Goal: Information Seeking & Learning: Learn about a topic

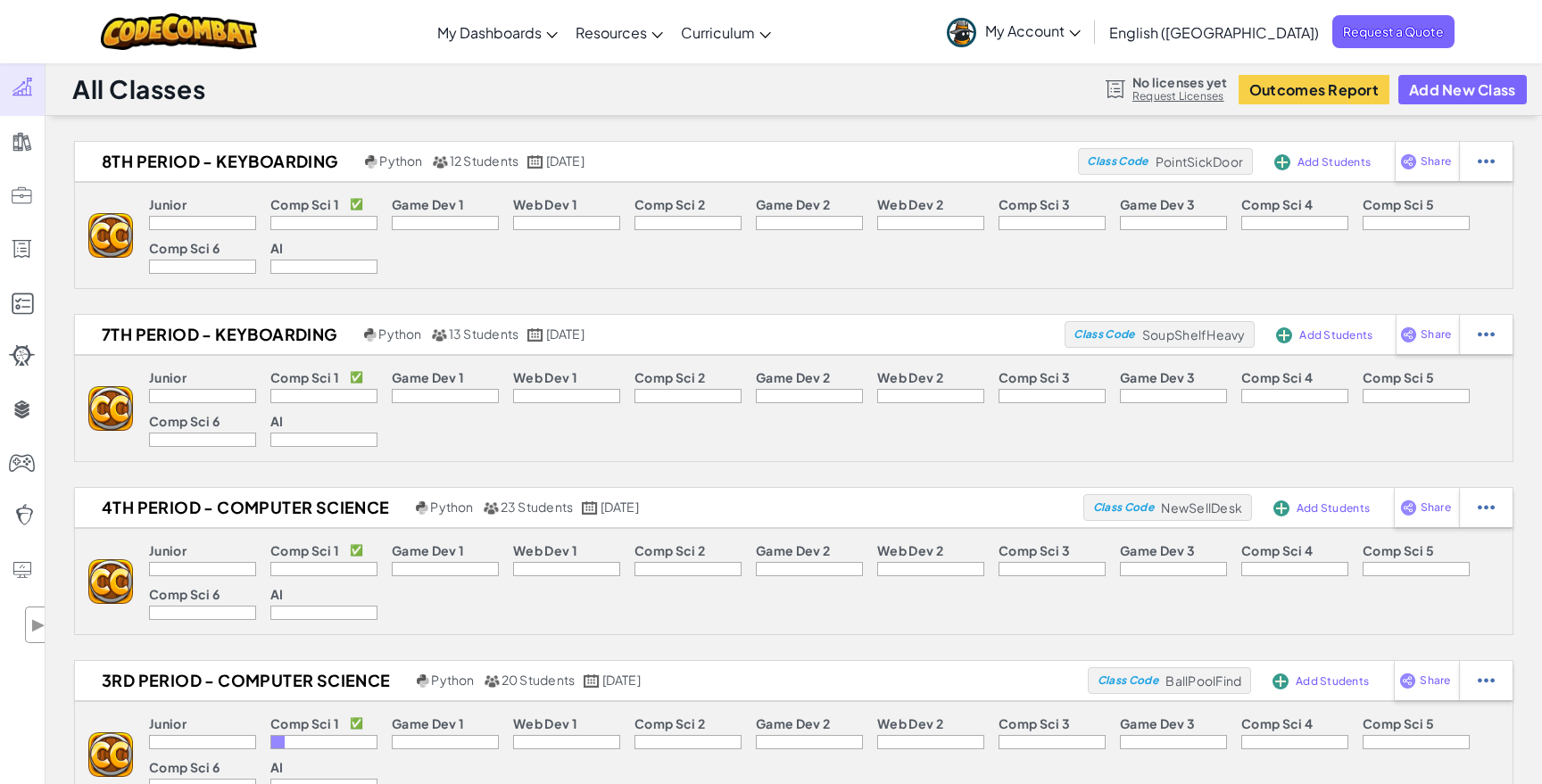
click at [1155, 100] on link "Request Licenses" at bounding box center [1179, 96] width 95 height 14
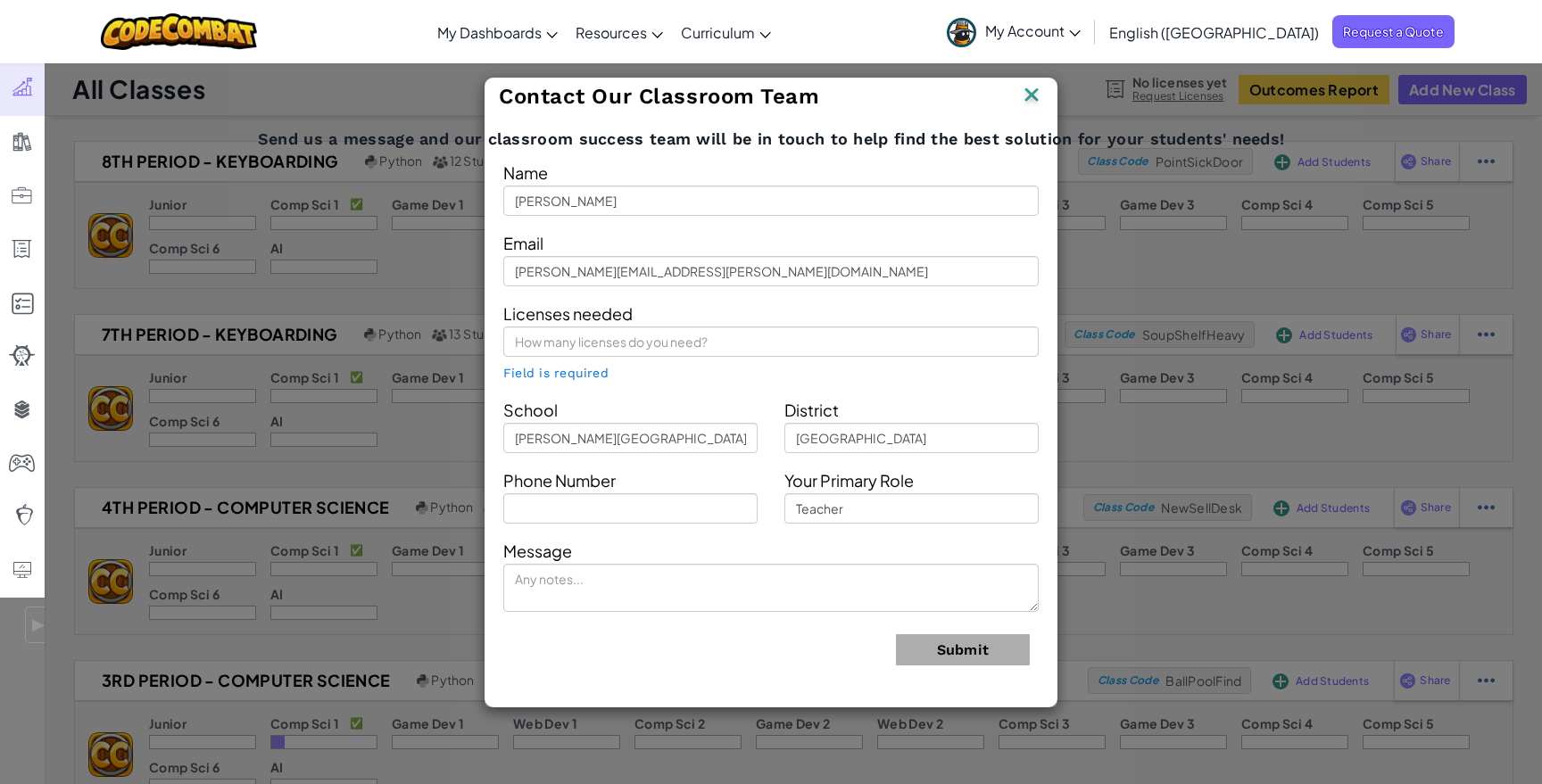
click at [852, 315] on div "Licenses needed Field is required" at bounding box center [770, 341] width 562 height 83
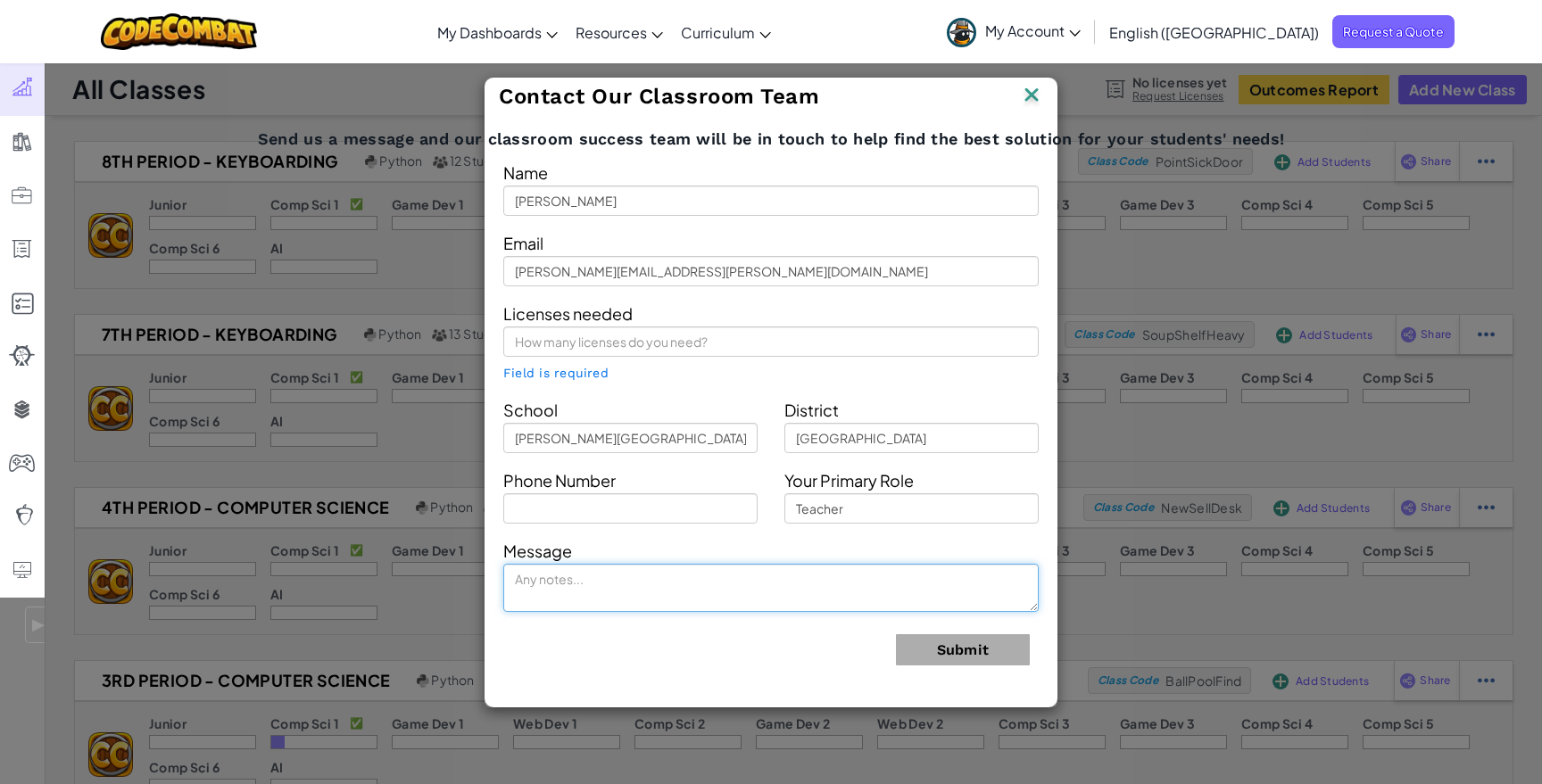
click at [838, 589] on textarea at bounding box center [770, 587] width 536 height 48
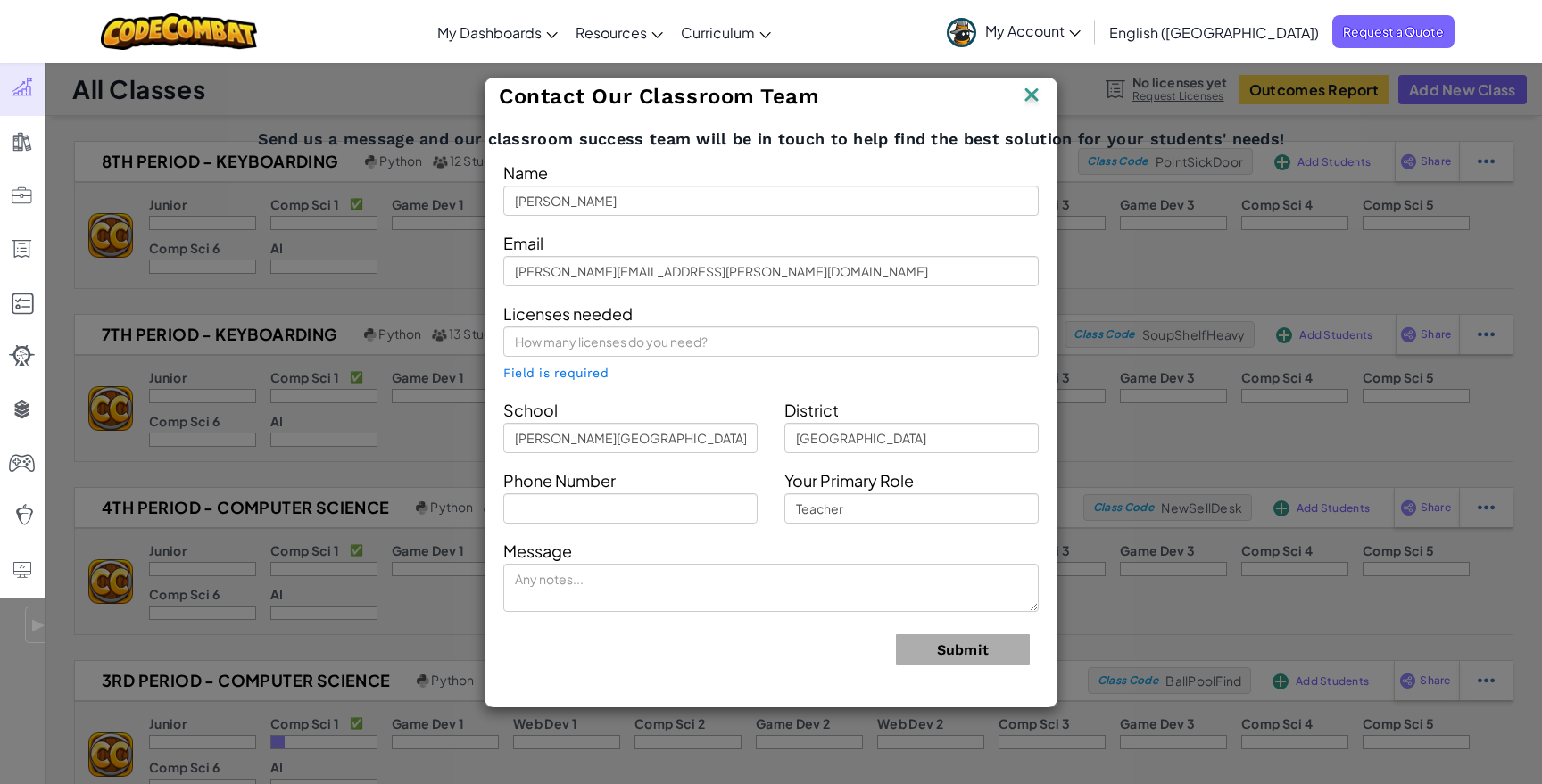
click at [759, 368] on div "Licenses needed Field is required" at bounding box center [770, 341] width 562 height 83
click at [1026, 89] on img at bounding box center [1031, 96] width 23 height 27
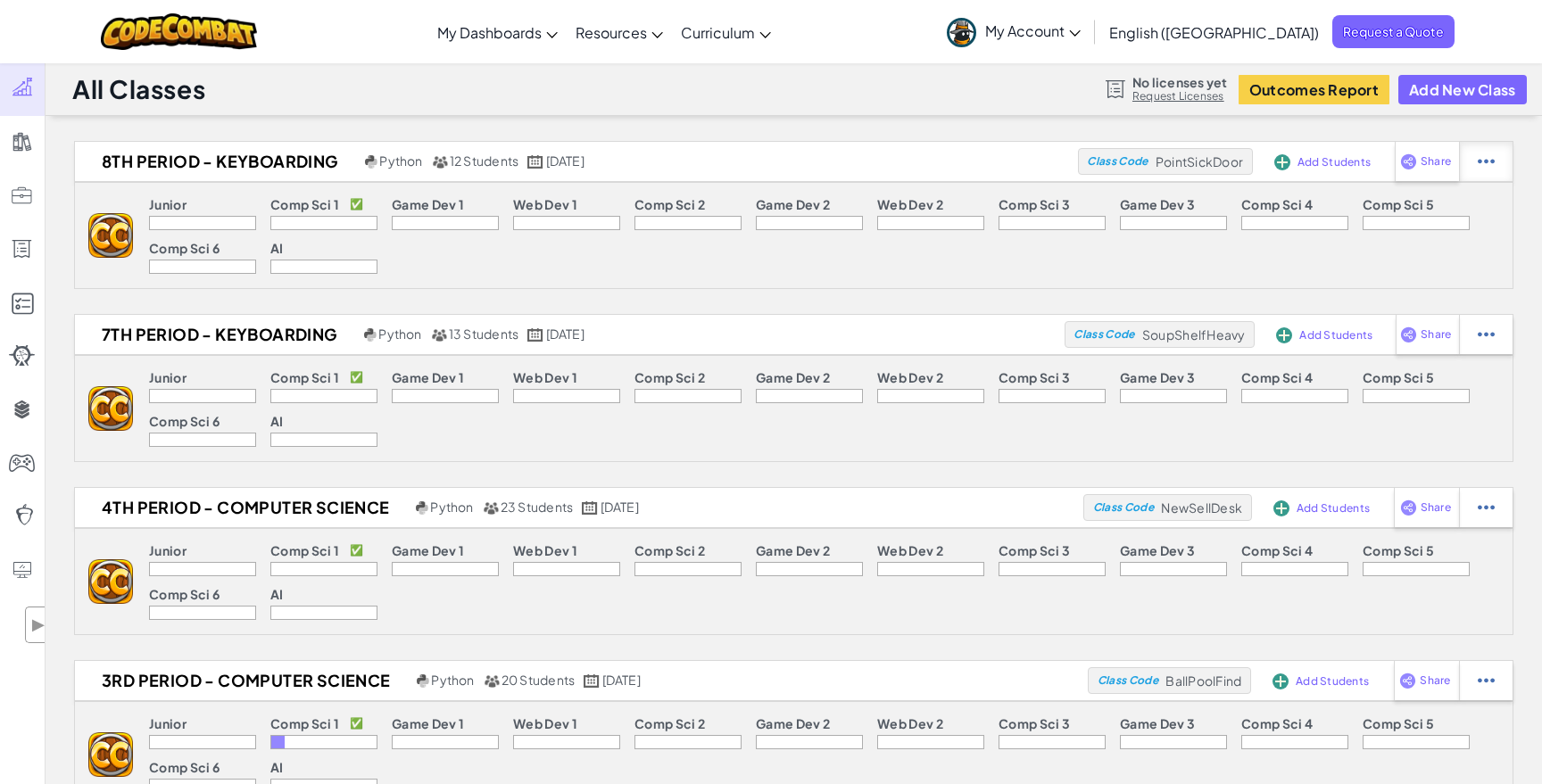
click at [1494, 161] on div at bounding box center [1485, 161] width 53 height 39
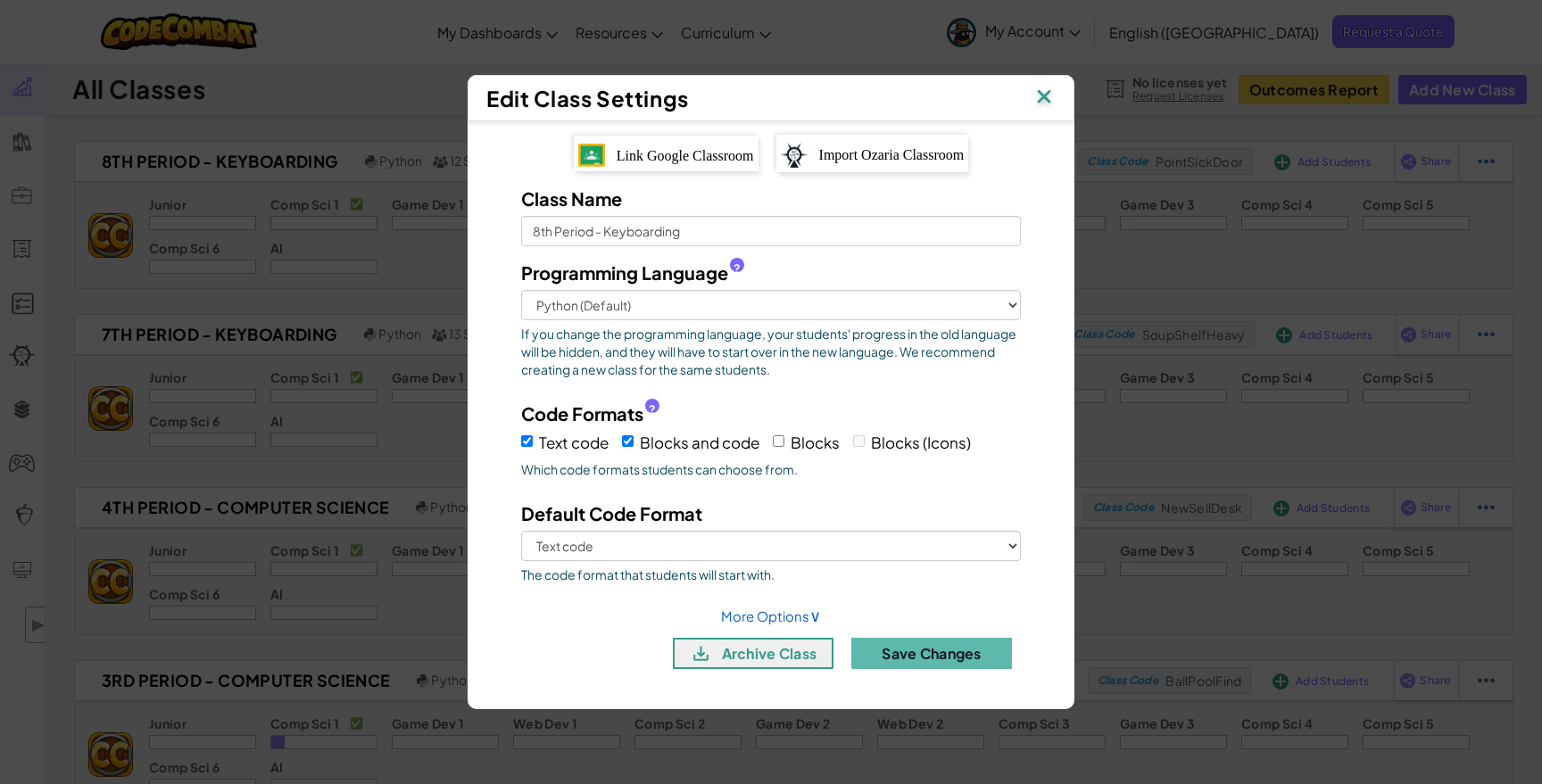
click at [1041, 101] on img at bounding box center [1044, 98] width 23 height 27
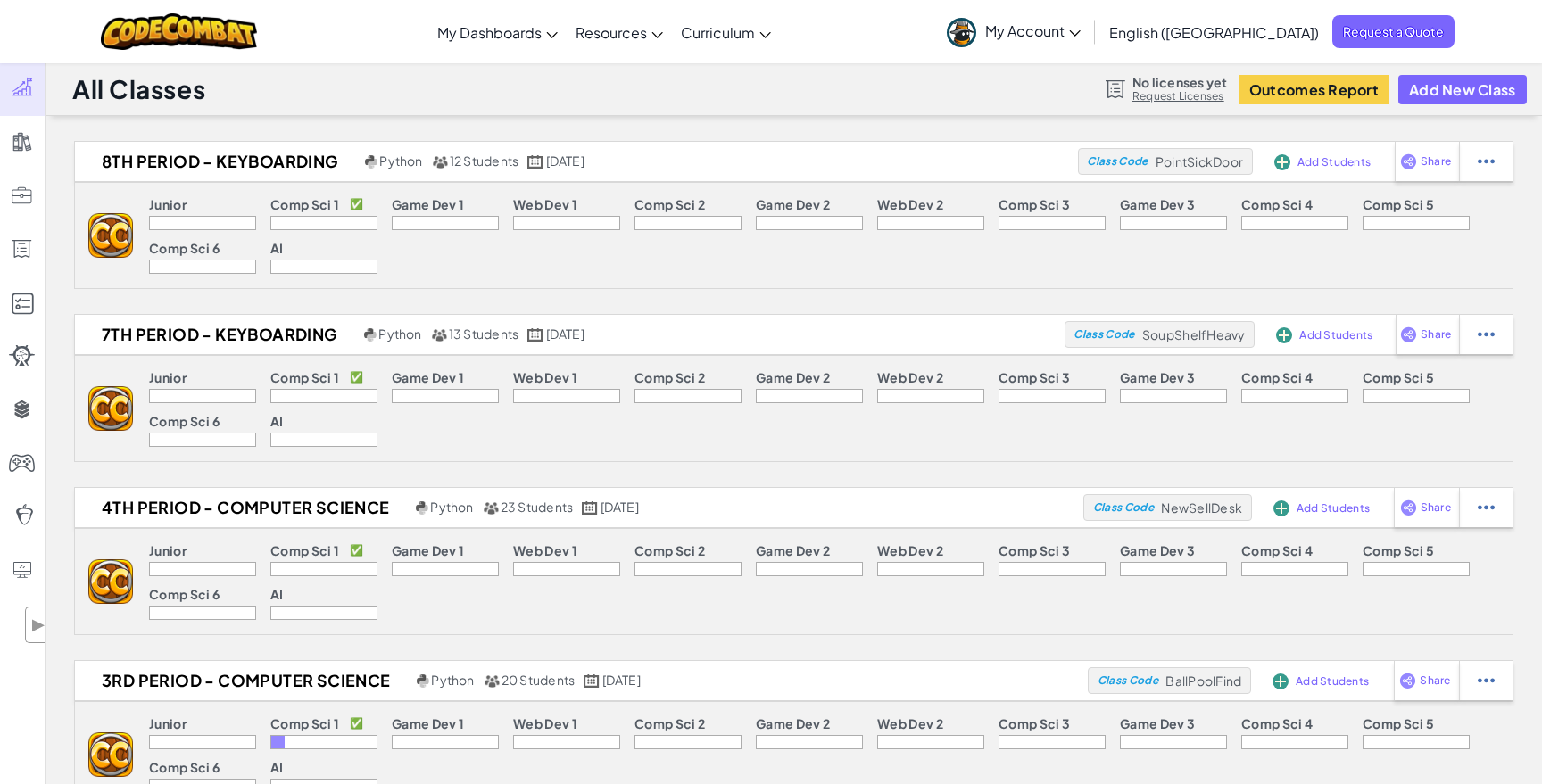
click at [283, 252] on p "AI" at bounding box center [277, 248] width 13 height 14
click at [1486, 170] on img at bounding box center [1486, 161] width 17 height 16
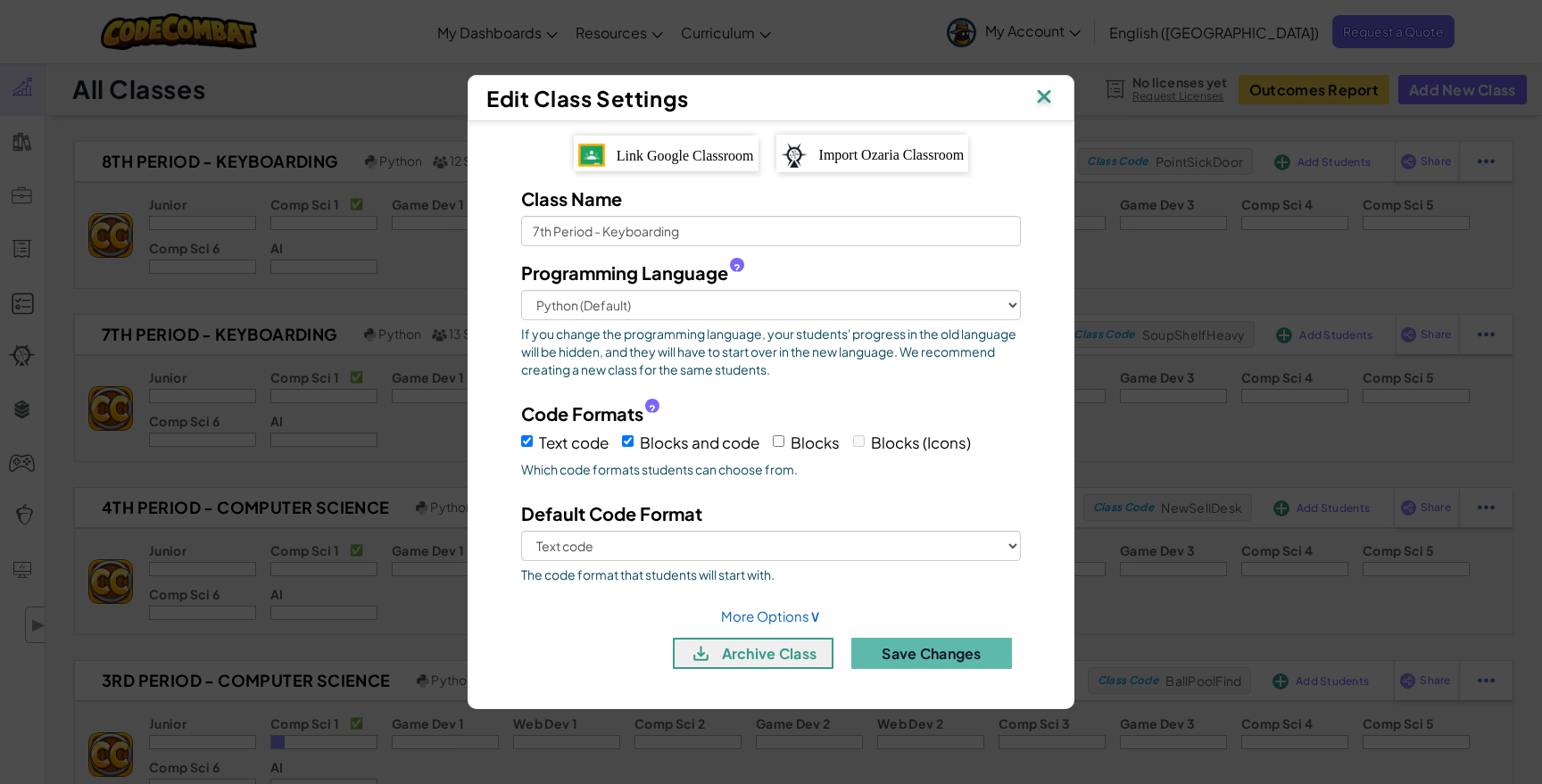
click at [1048, 107] on img at bounding box center [1044, 98] width 23 height 27
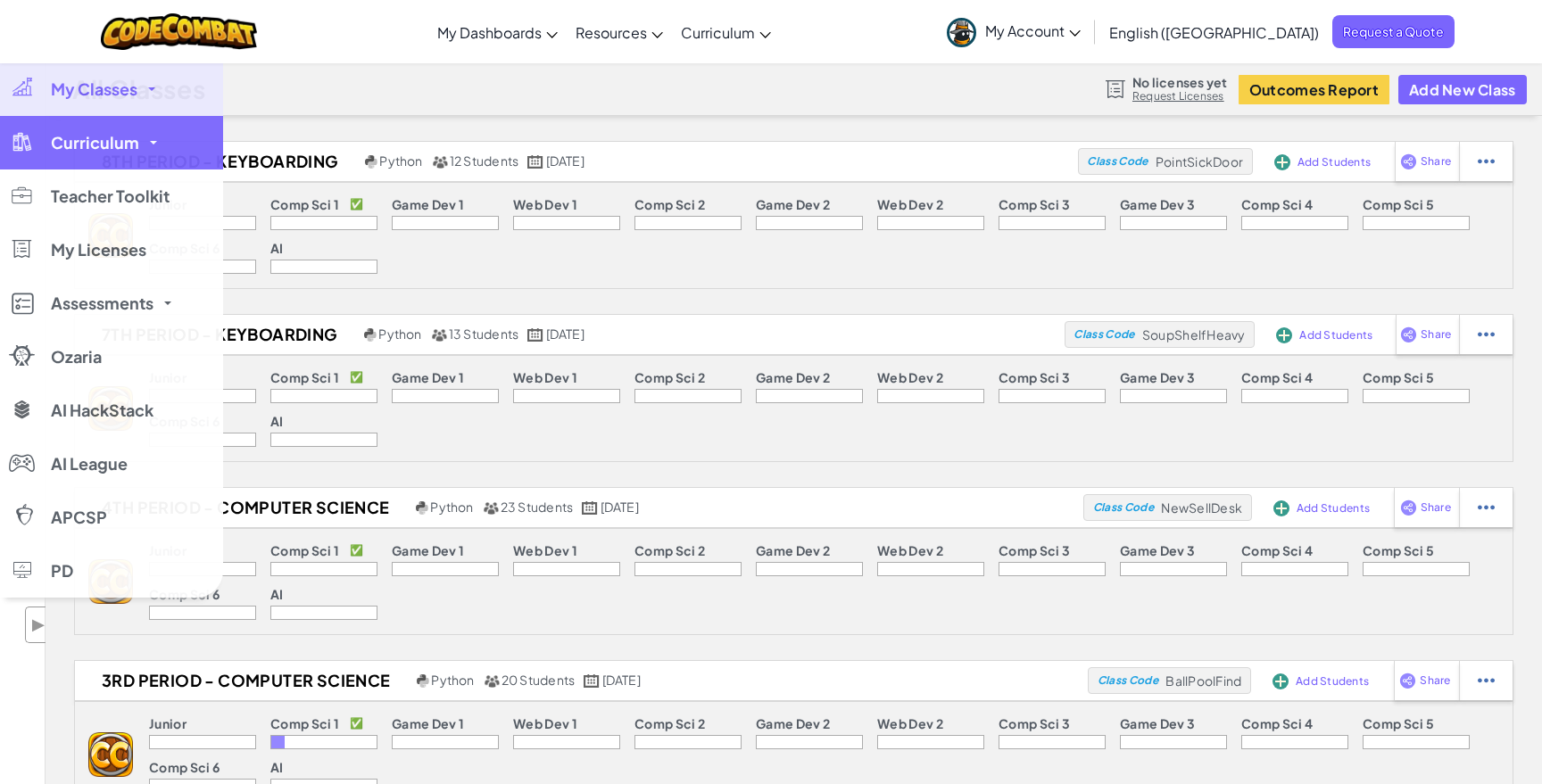
click at [123, 163] on link "Curriculum" at bounding box center [112, 143] width 223 height 53
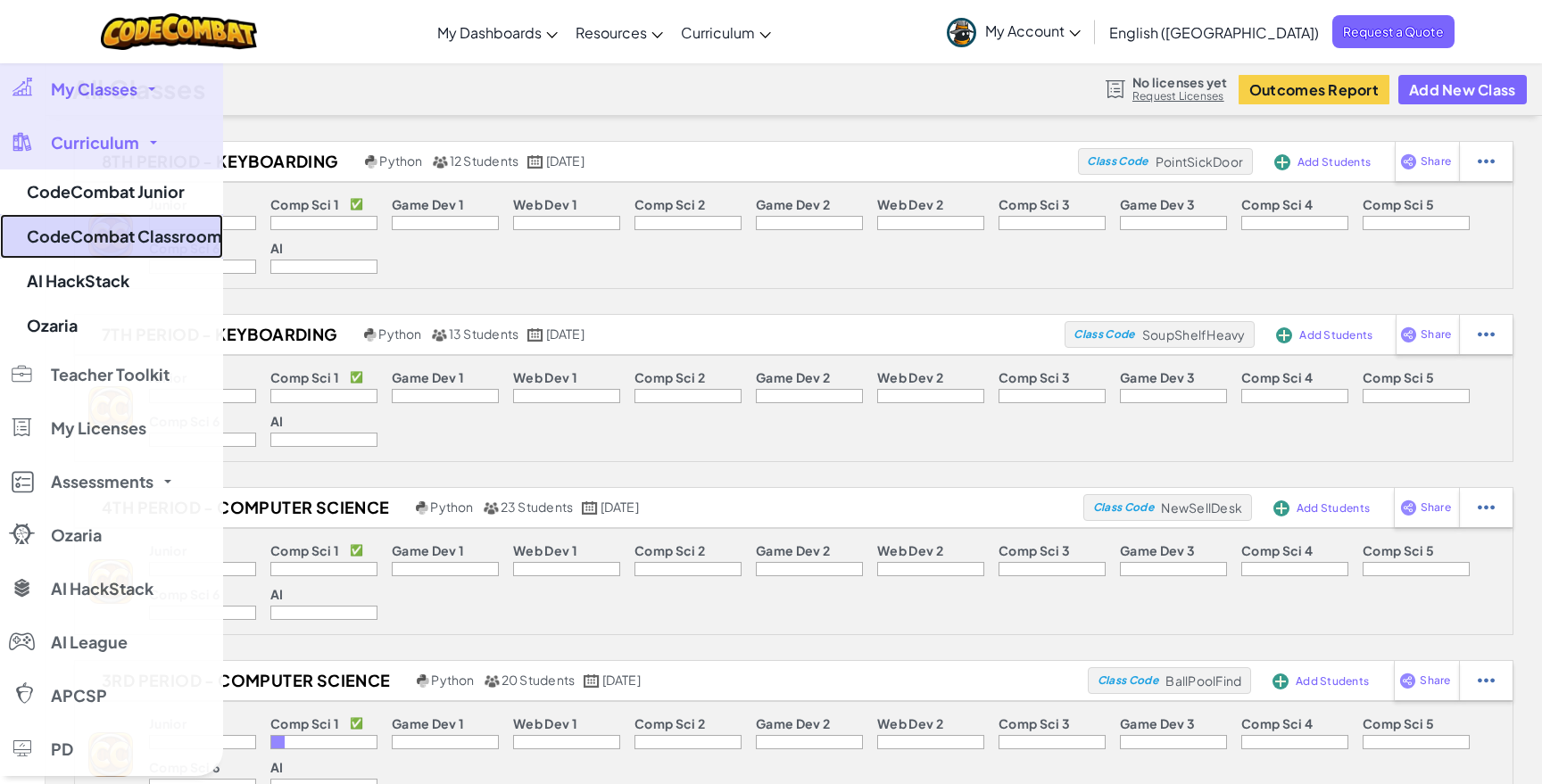
click at [121, 241] on link "CodeCombat Classroom" at bounding box center [112, 236] width 223 height 45
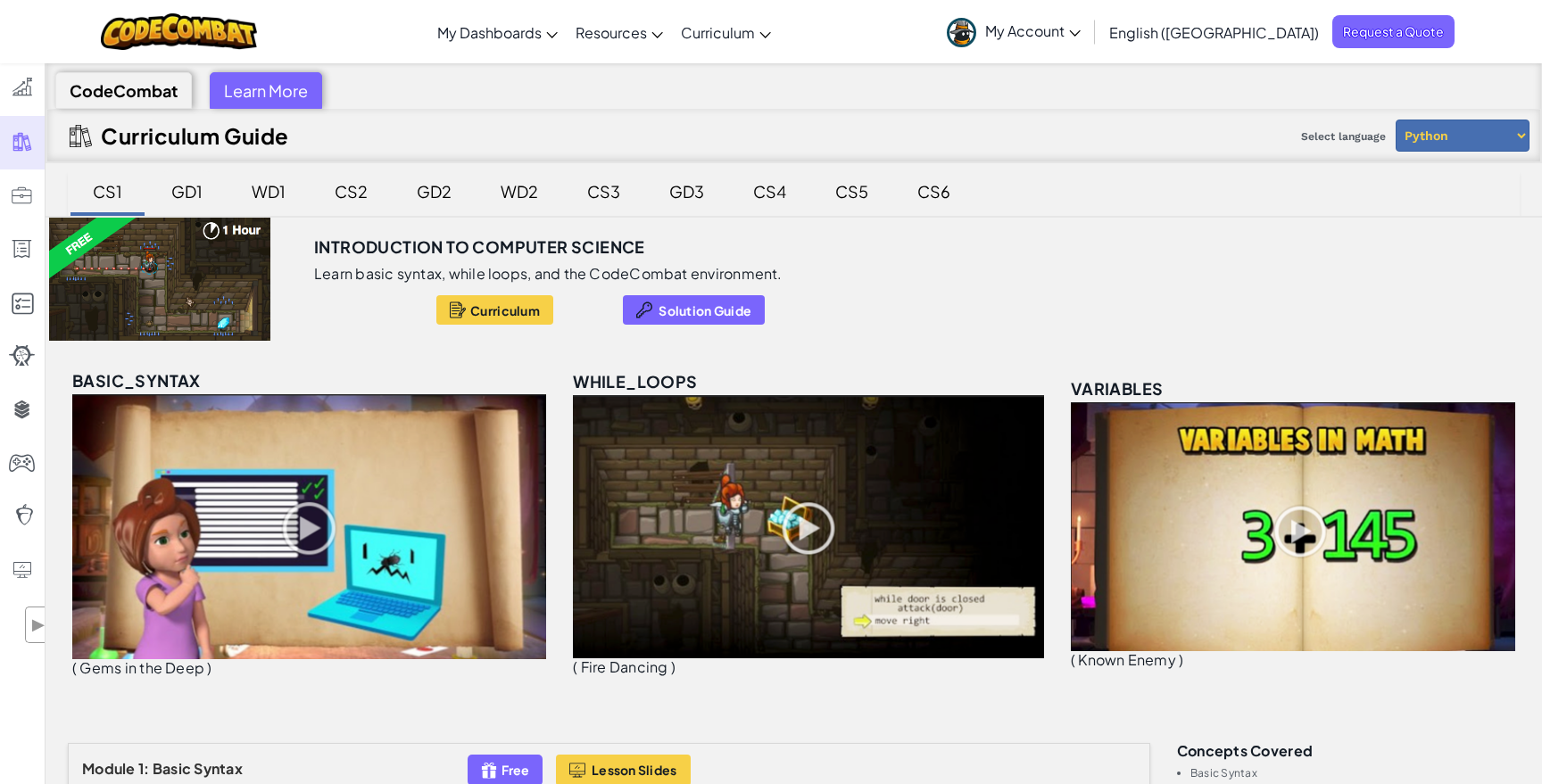
click at [199, 201] on div "GD1" at bounding box center [187, 191] width 67 height 42
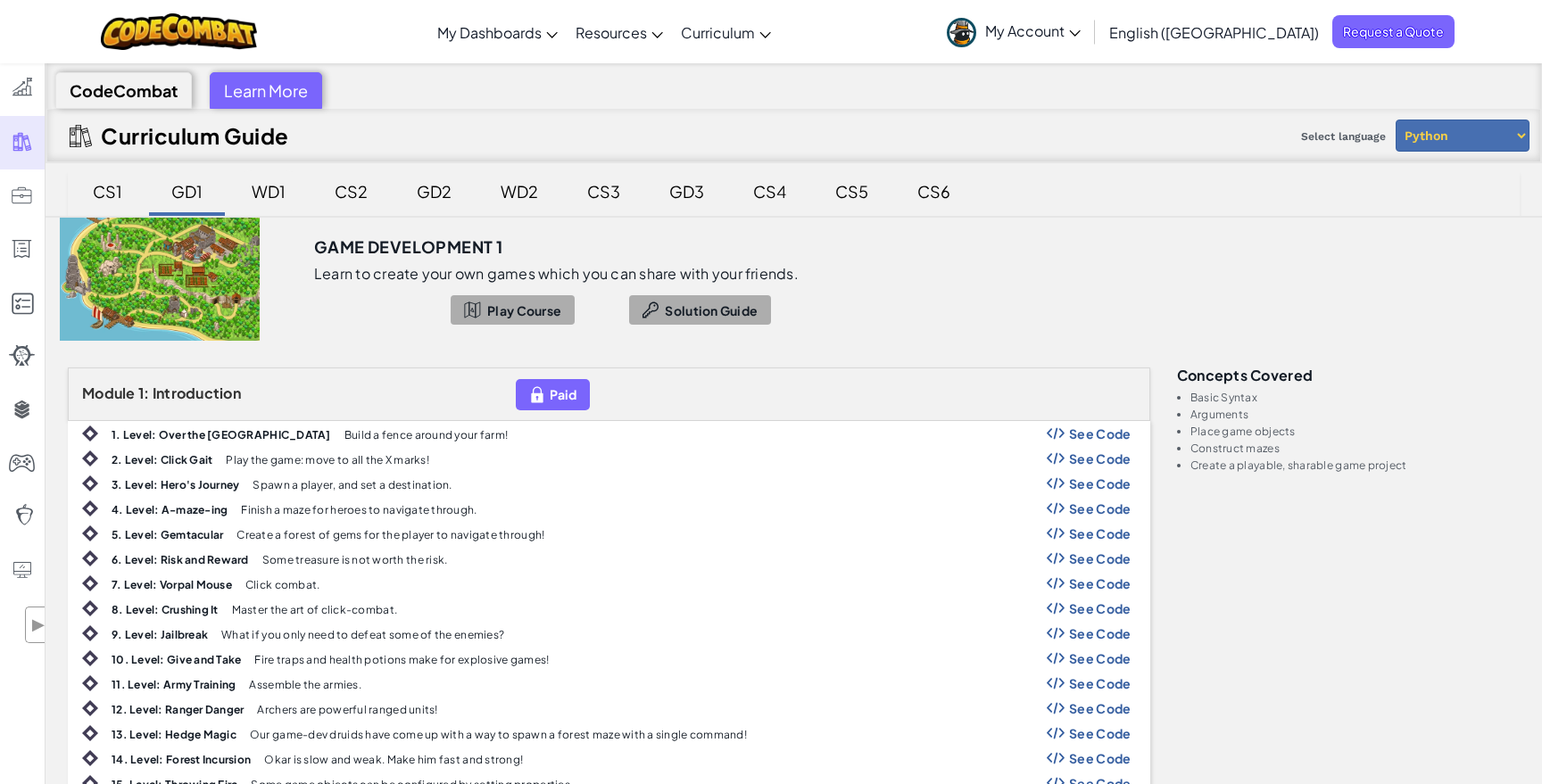
click at [264, 184] on div "WD1" at bounding box center [268, 191] width 69 height 42
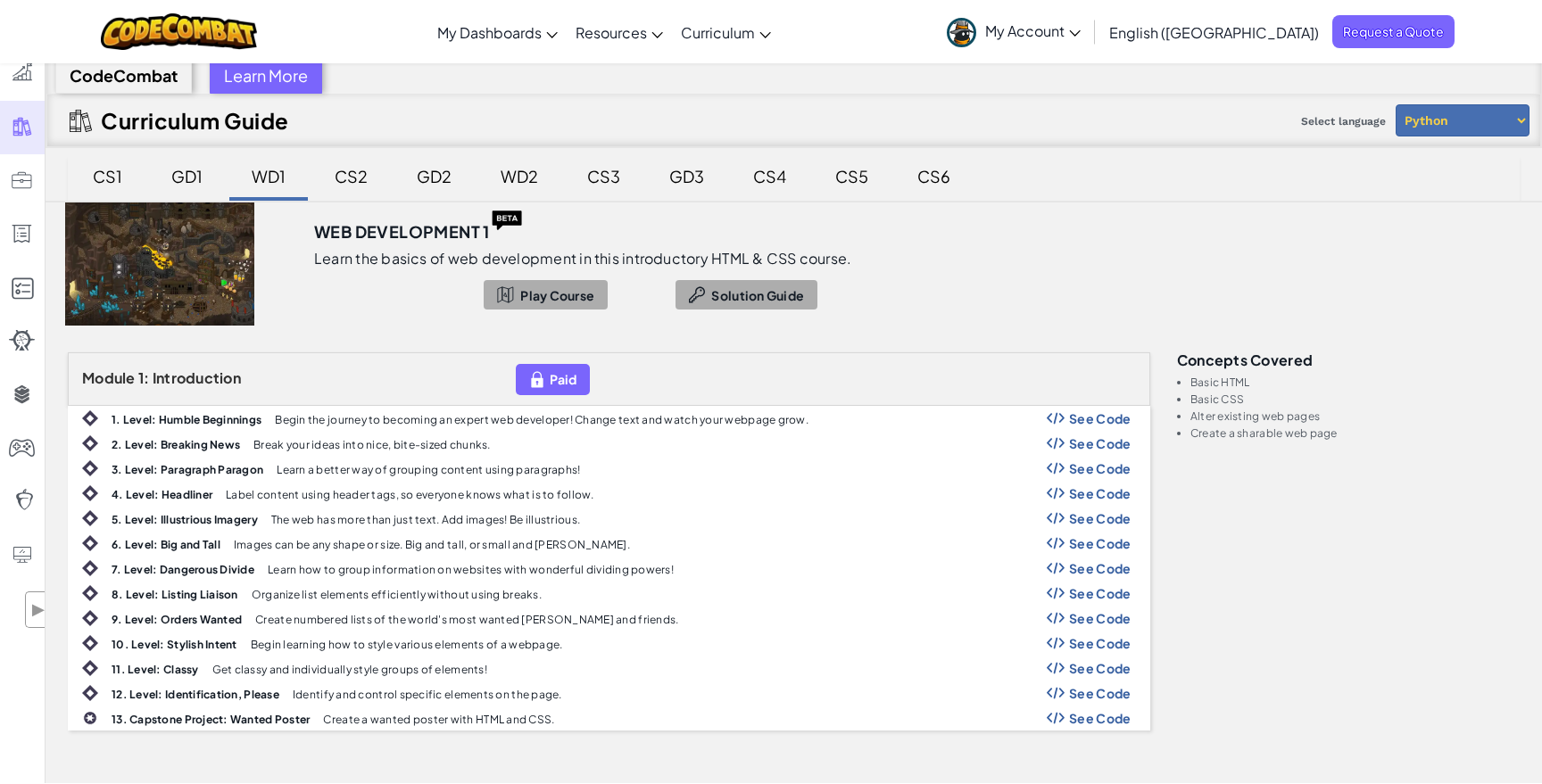
scroll to position [19, 0]
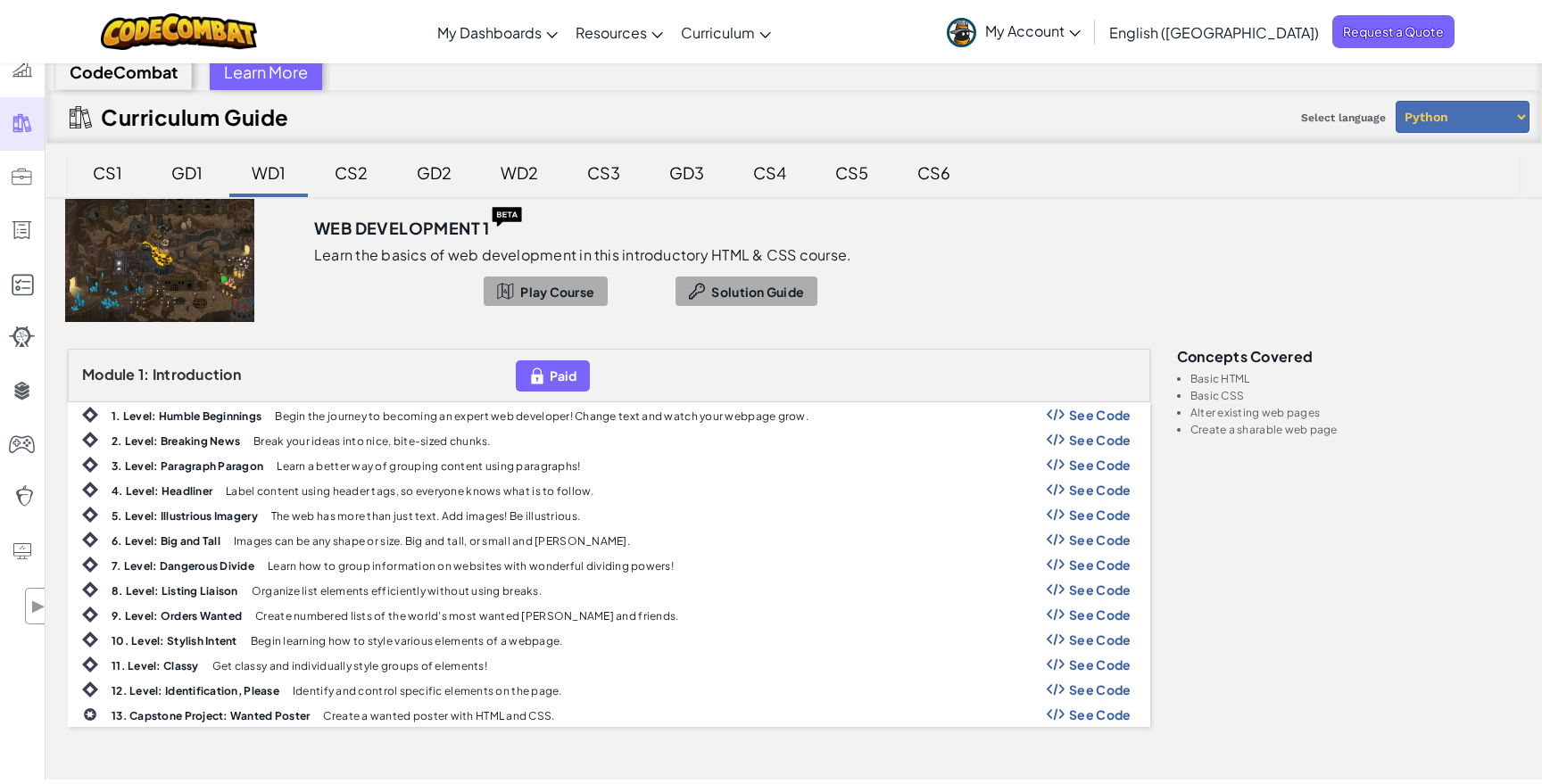
click at [373, 165] on div "CS2" at bounding box center [351, 173] width 68 height 42
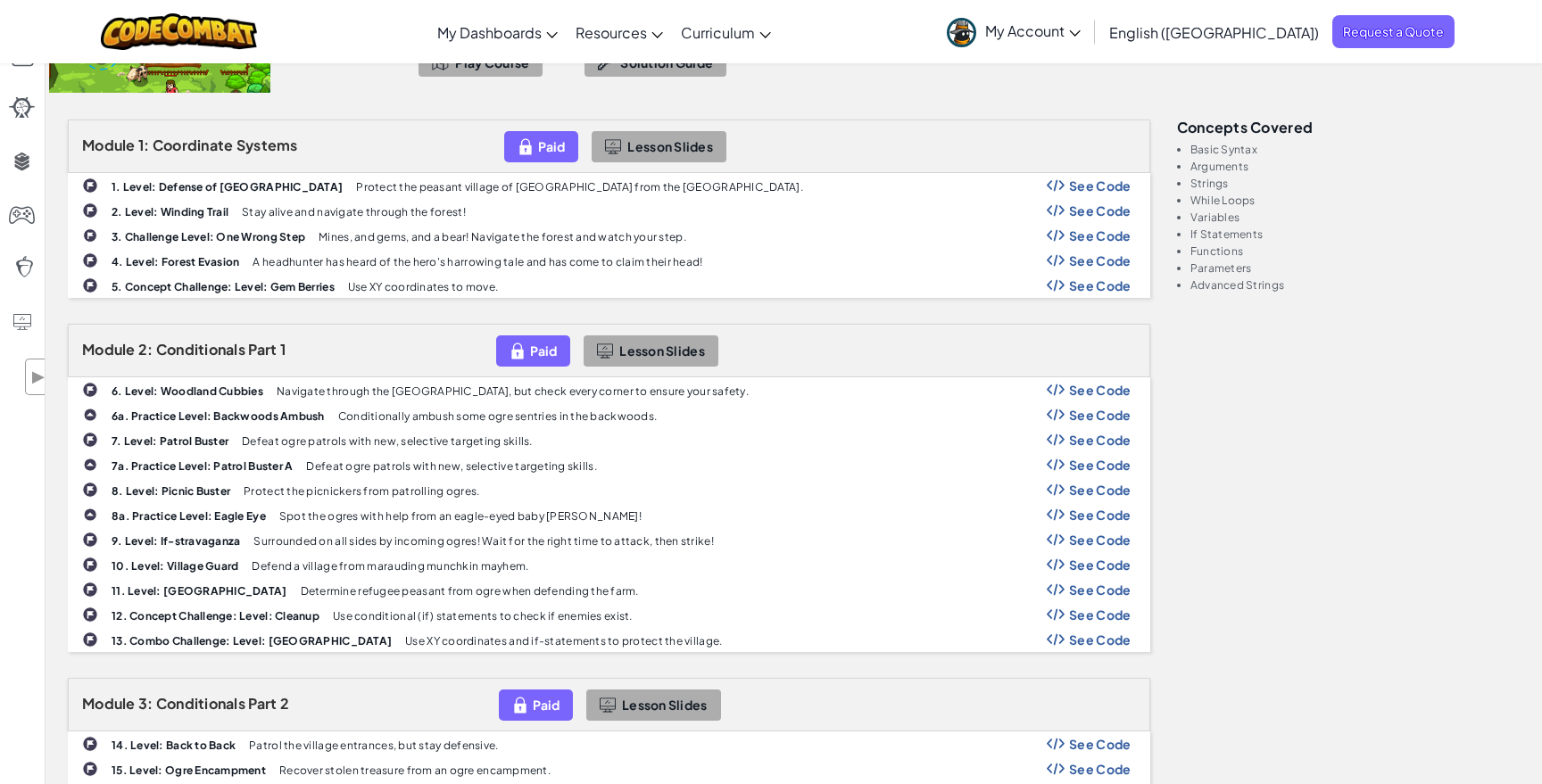
scroll to position [0, 0]
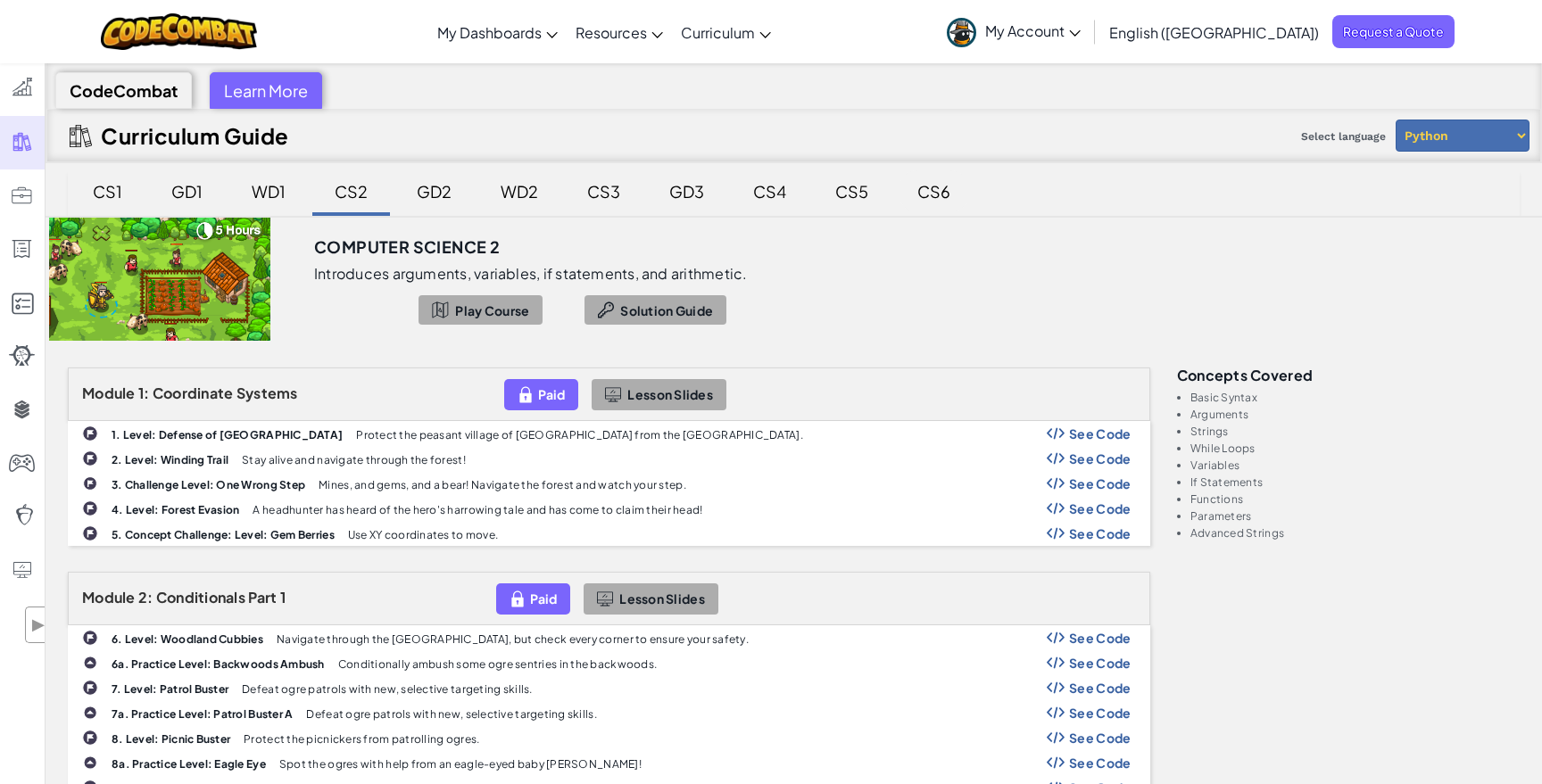
click at [932, 180] on div "CS6" at bounding box center [933, 191] width 68 height 42
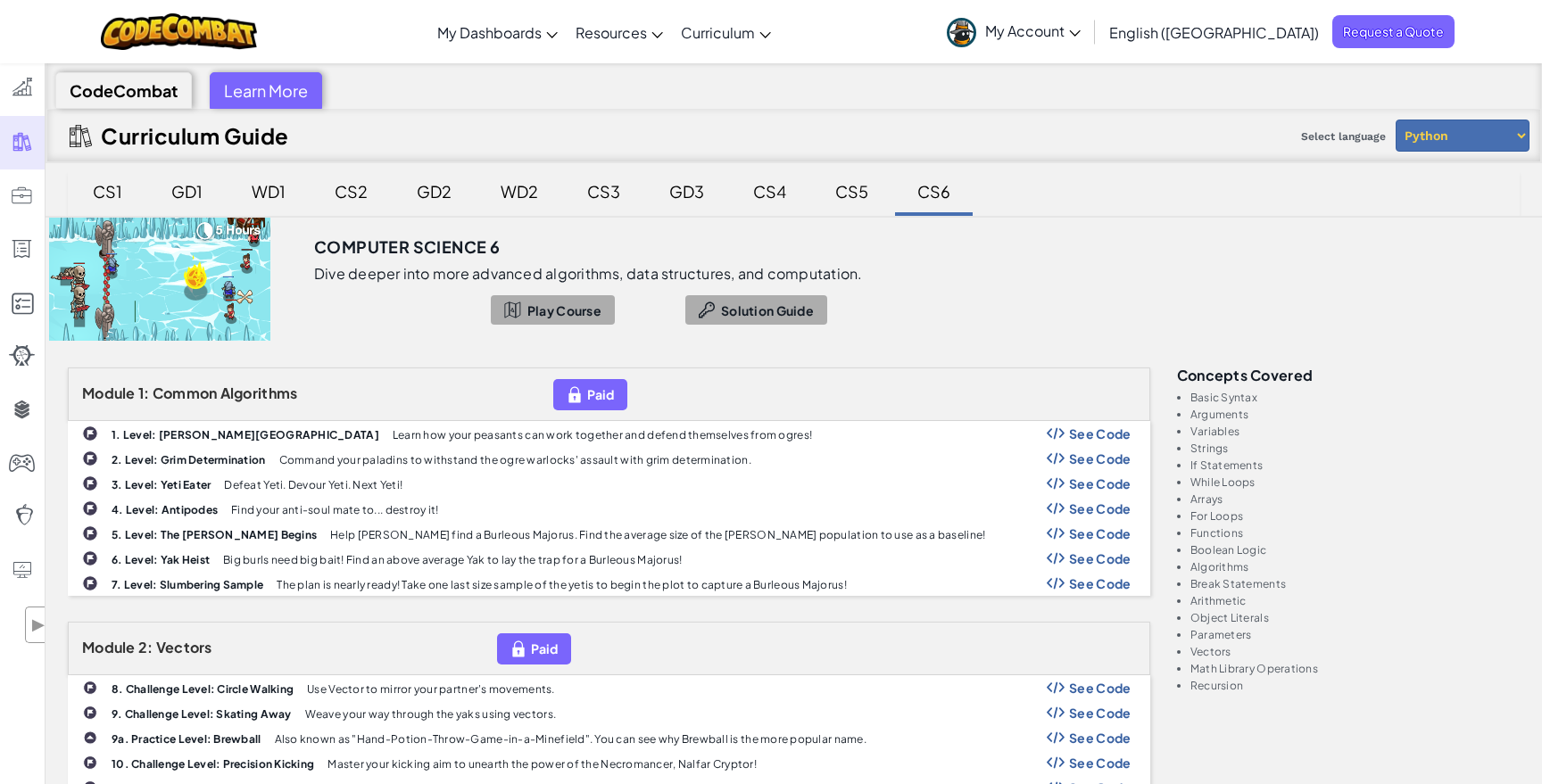
click at [1117, 190] on div "CS1 GD1 WD1 CS2 GD2 WD2 CS3 GD3 CS4 CS5 CS6" at bounding box center [794, 193] width 1452 height 46
click at [1478, 151] on select "Python JavaScript" at bounding box center [1462, 135] width 134 height 32
click at [103, 186] on div "CS1" at bounding box center [107, 191] width 65 height 42
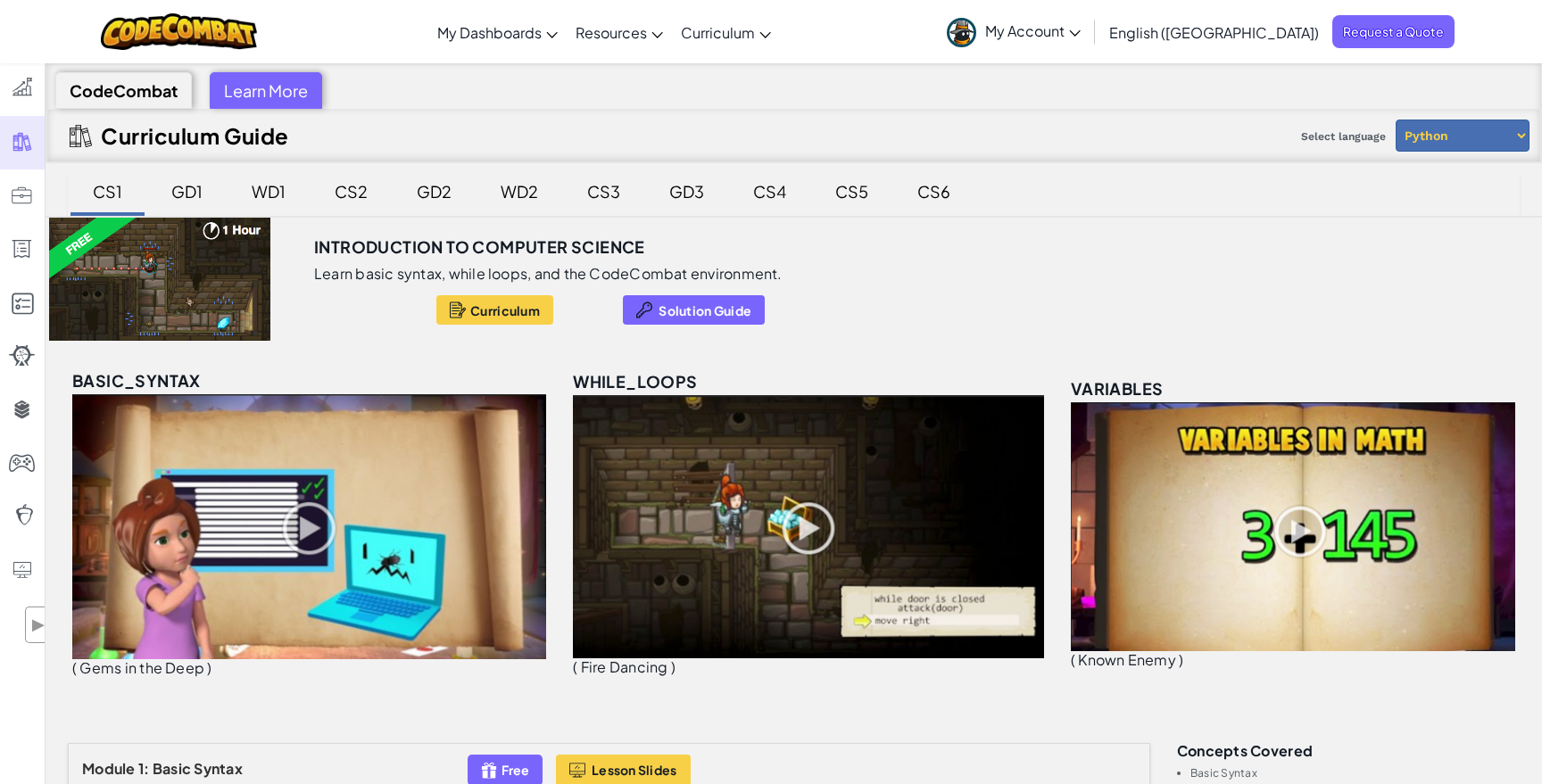
click at [292, 89] on div "Learn More" at bounding box center [266, 90] width 113 height 37
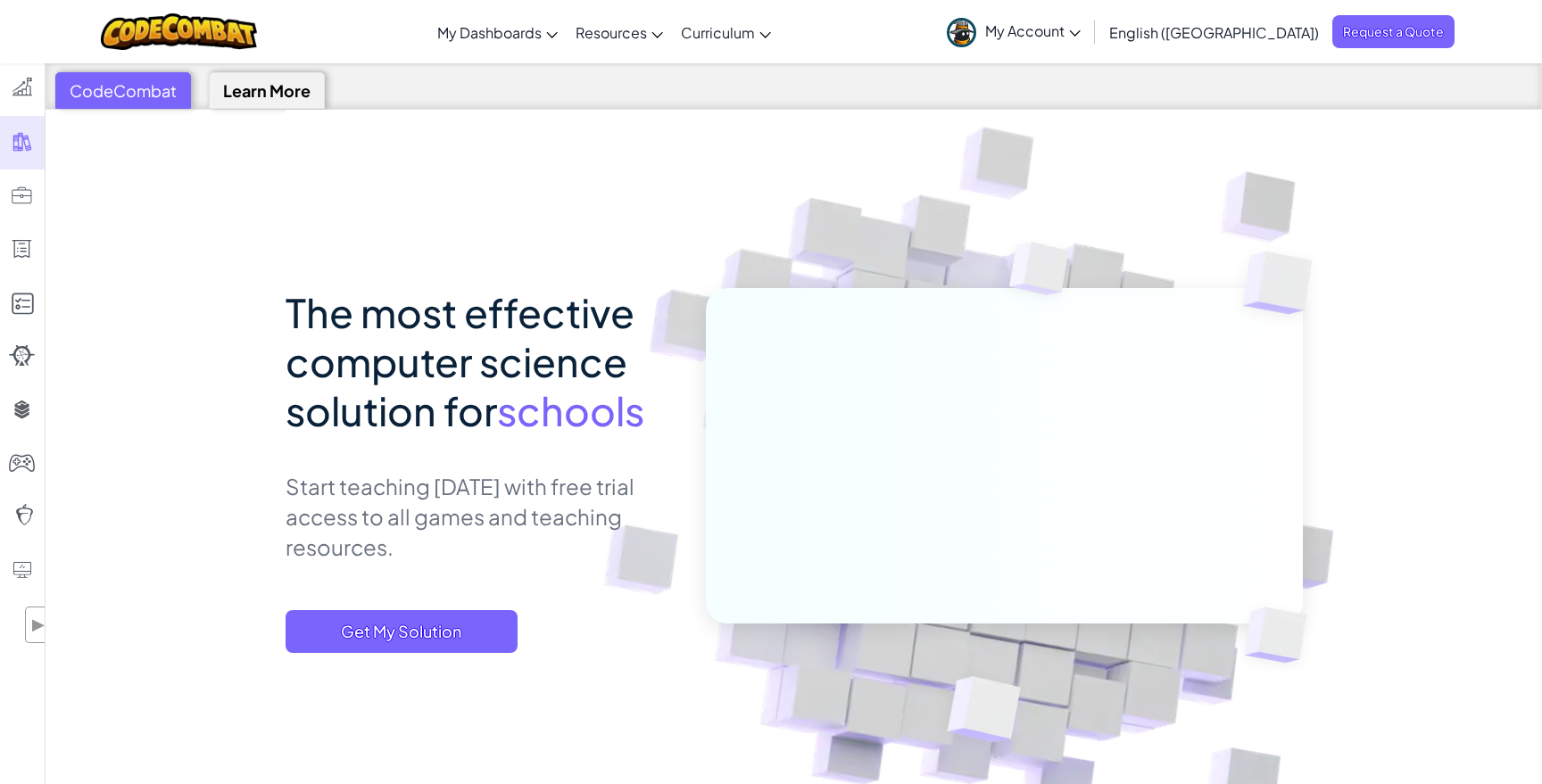
click at [163, 108] on div "CodeCombat" at bounding box center [123, 90] width 136 height 37
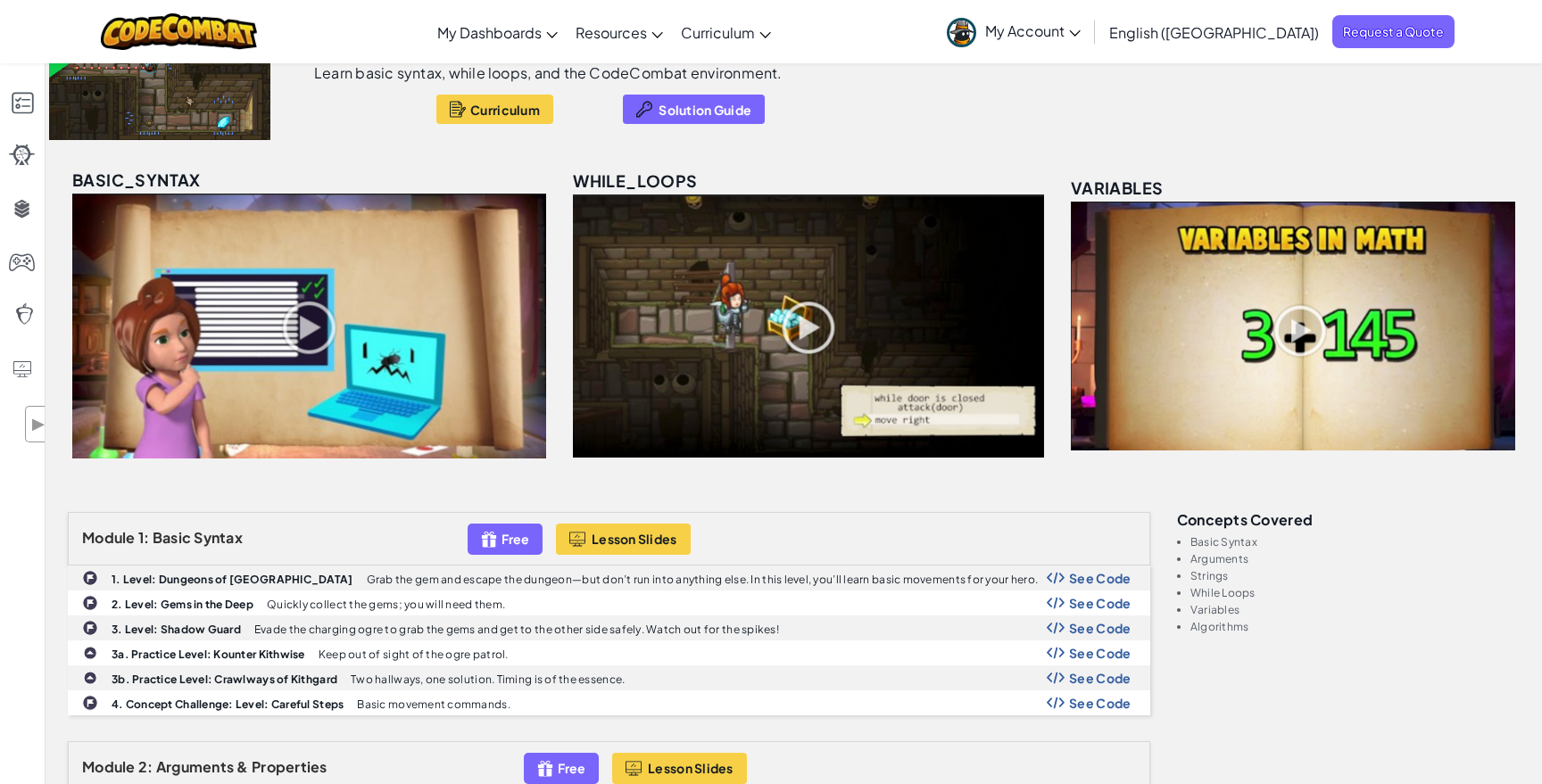
scroll to position [219, 0]
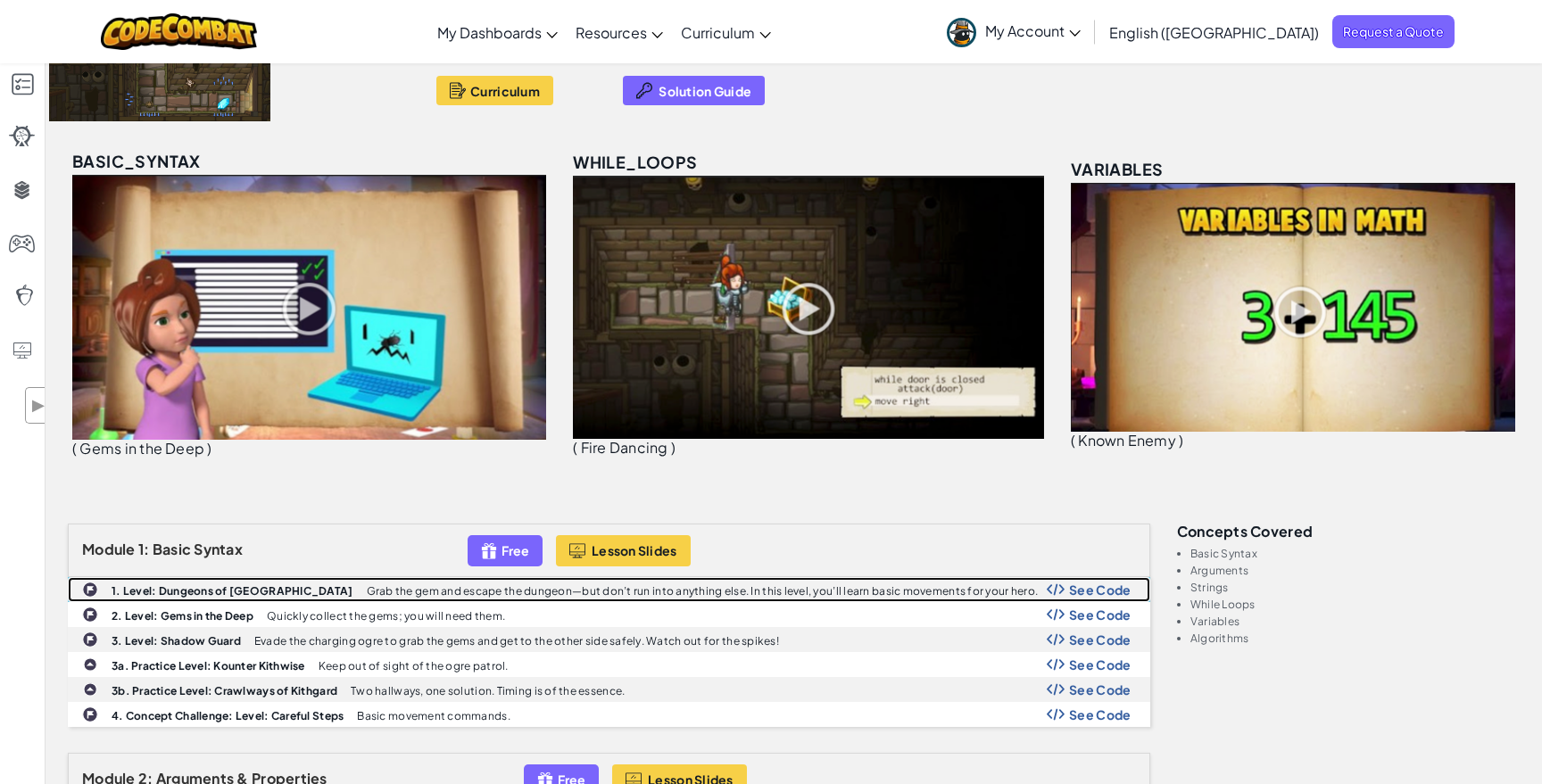
click at [1066, 586] on div "See Code" at bounding box center [1089, 589] width 84 height 14
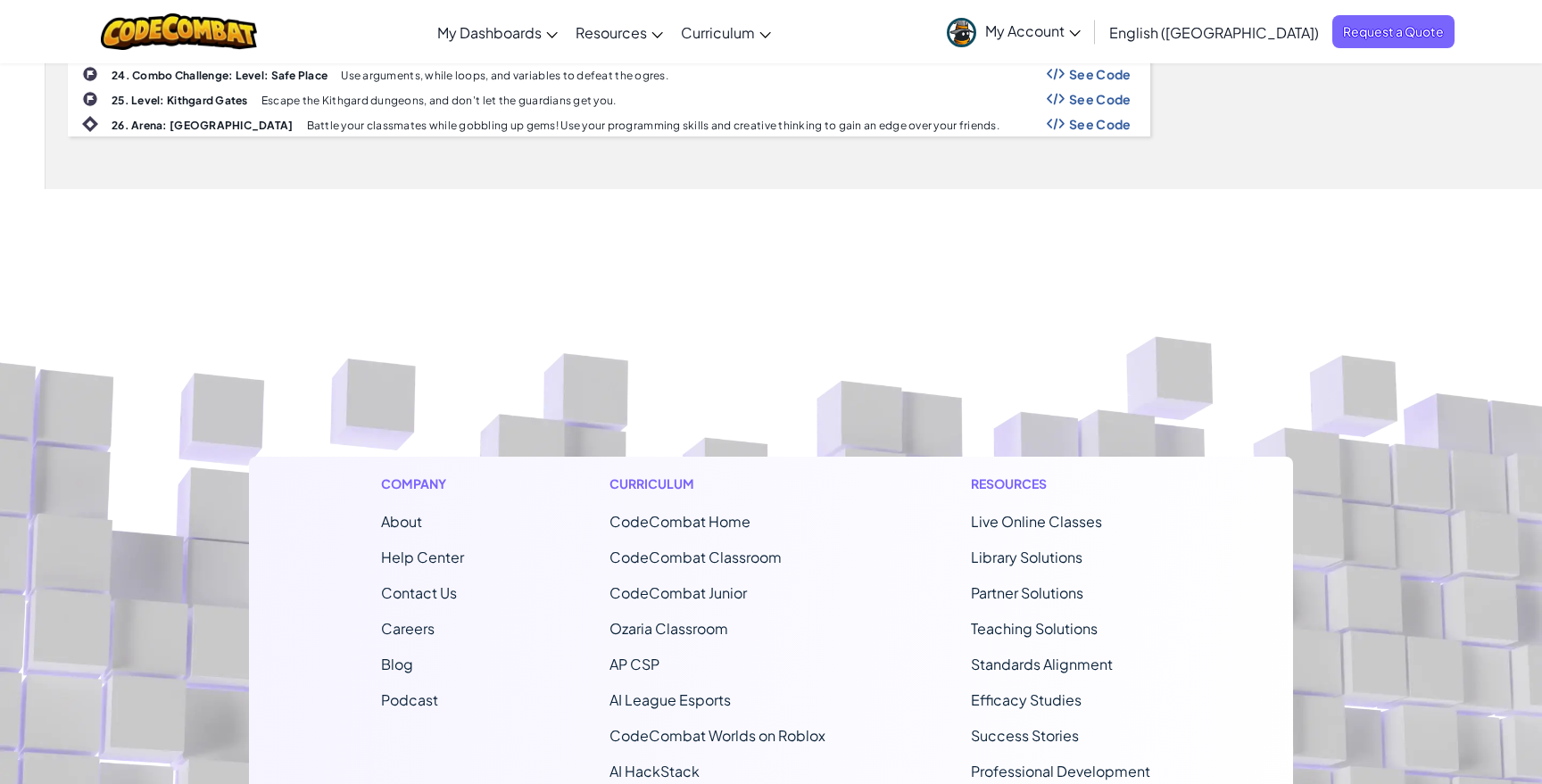
scroll to position [1676, 0]
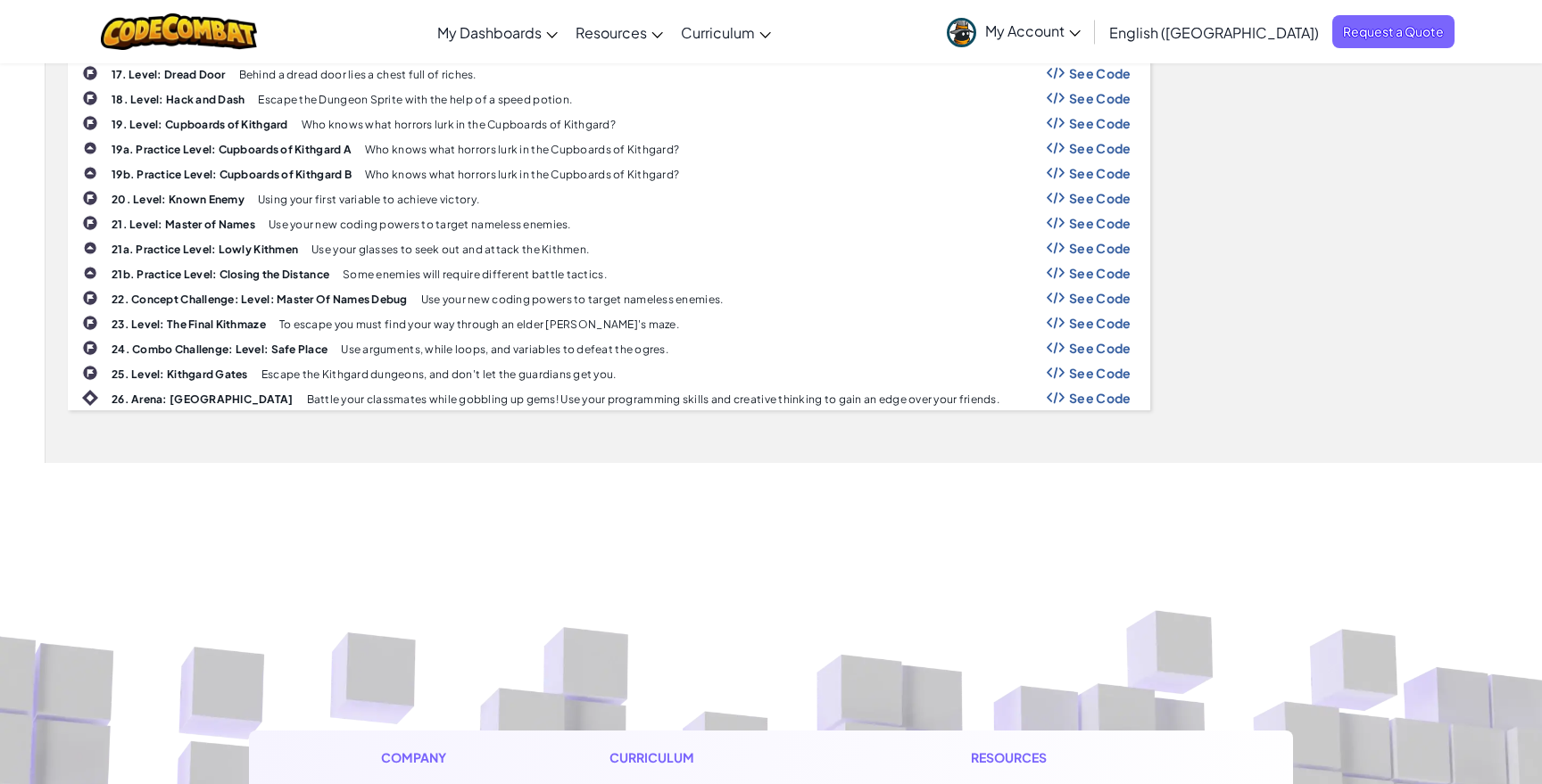
click at [1087, 364] on div "25. Level: Kithgard Gates Escape the Kithgard dungeons, and don't let the guard…" at bounding box center [609, 372] width 1081 height 23
click at [1077, 382] on div "25. Level: Kithgard Gates Escape the Kithgard dungeons, and don't let the guard…" at bounding box center [609, 372] width 1081 height 23
click at [1079, 377] on span "See Code" at bounding box center [1100, 372] width 63 height 14
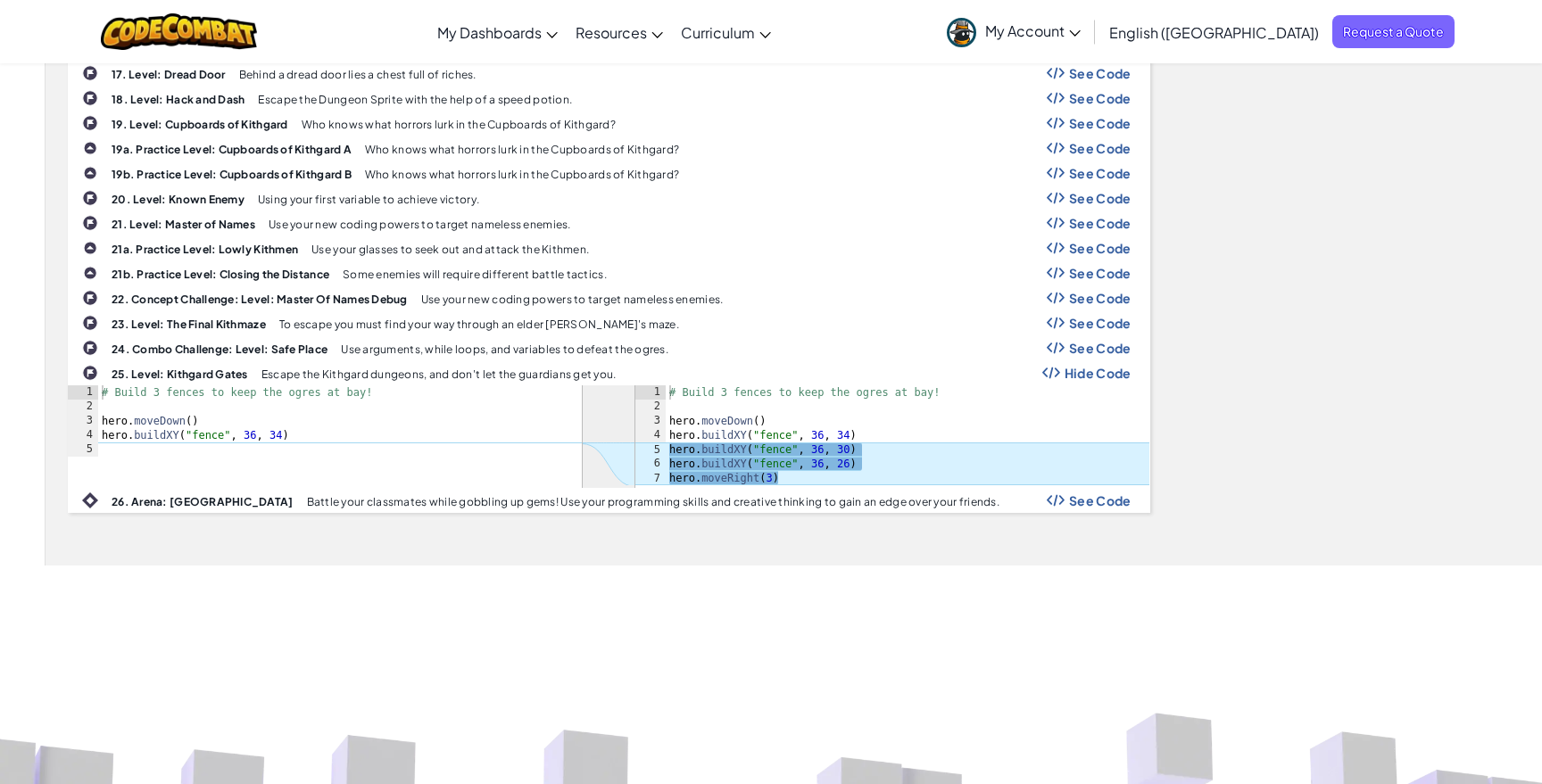
click at [1113, 374] on span "Hide Code" at bounding box center [1097, 372] width 67 height 14
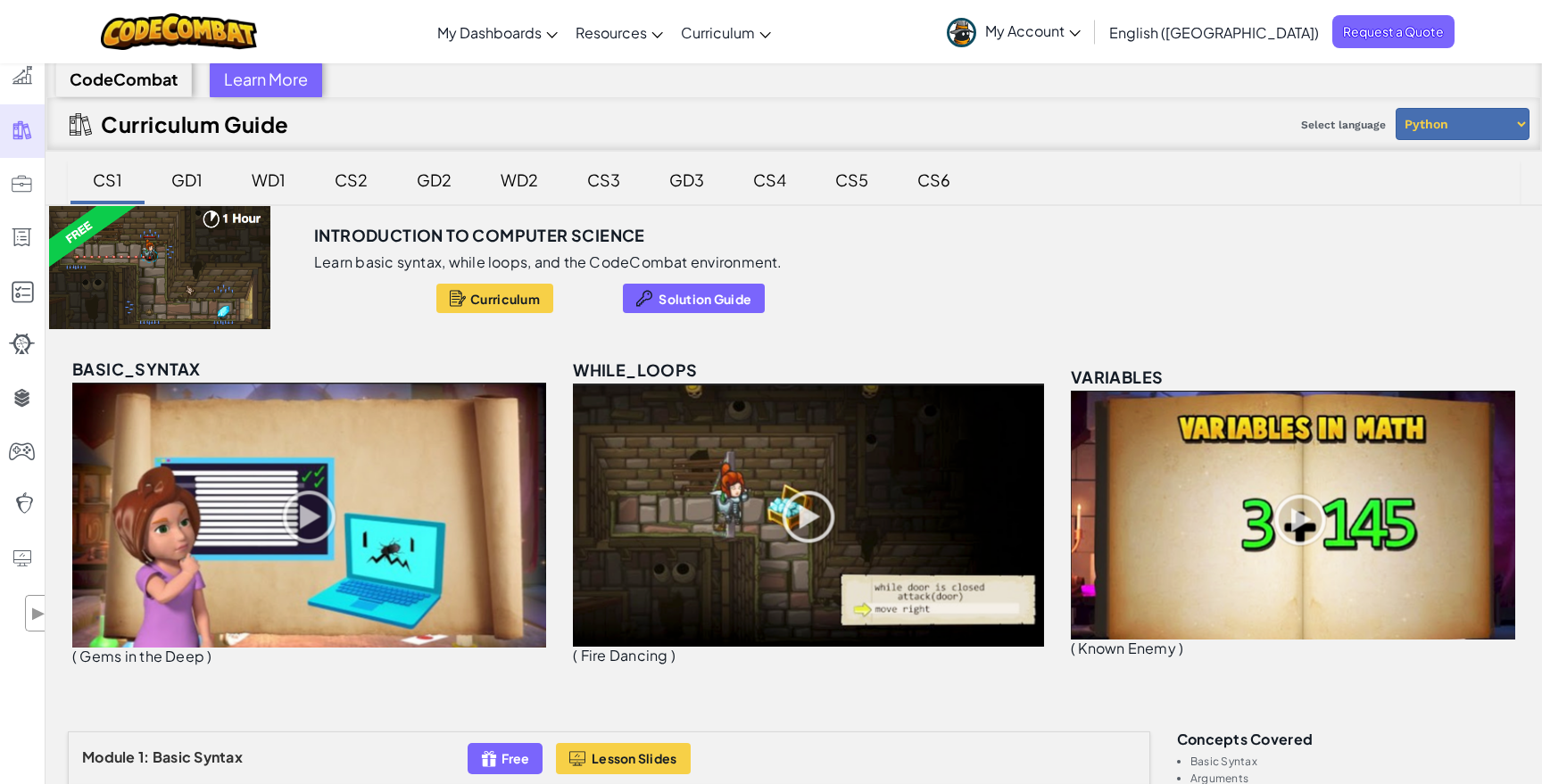
scroll to position [0, 0]
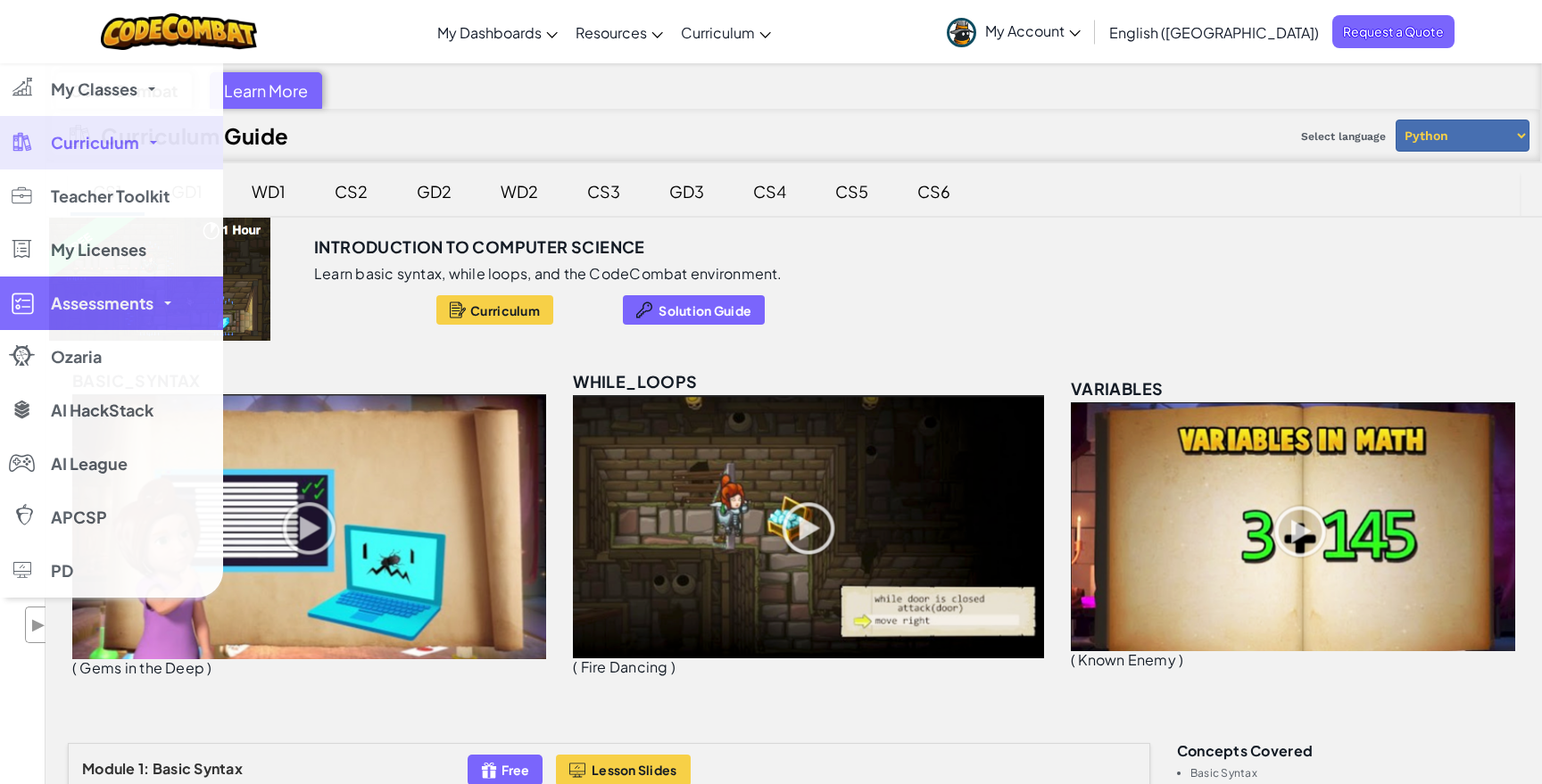
click at [187, 301] on link "Assessments" at bounding box center [112, 303] width 223 height 53
